Goal: Navigation & Orientation: Find specific page/section

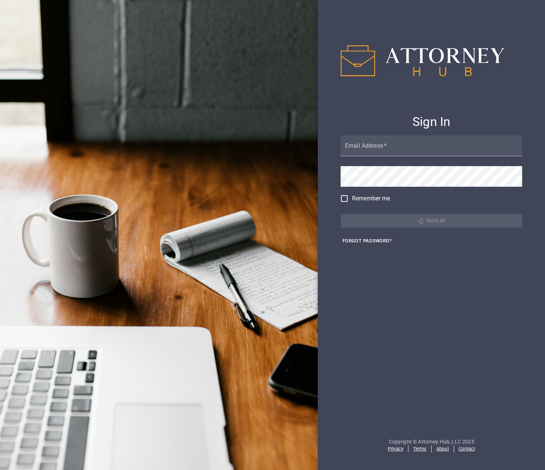
click at [467, 448] on link "Contact" at bounding box center [466, 449] width 17 height 6
click at [441, 449] on link "About" at bounding box center [442, 449] width 13 height 6
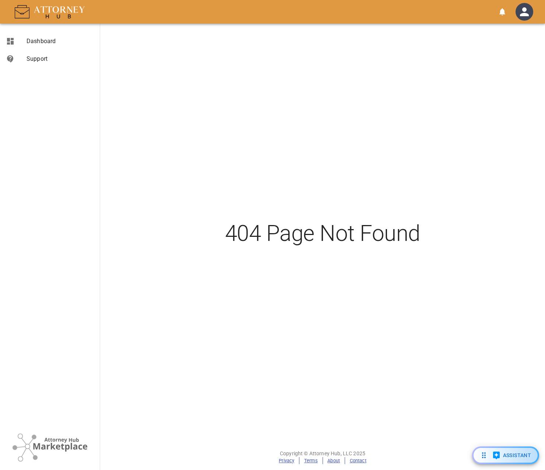
click at [332, 461] on link "About" at bounding box center [333, 461] width 13 height 6
